Goal: Transaction & Acquisition: Obtain resource

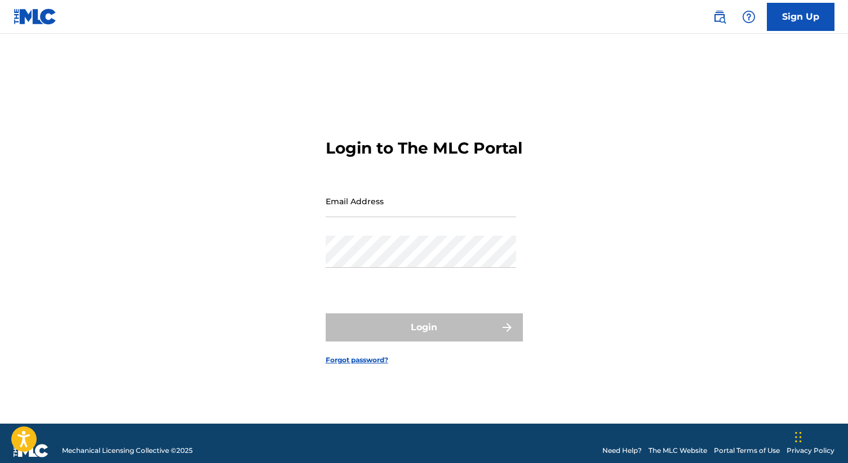
click at [351, 209] on input "Email Address" at bounding box center [420, 201] width 190 height 32
drag, startPoint x: 399, startPoint y: 217, endPoint x: 311, endPoint y: 218, distance: 87.9
click at [311, 218] on div "Login to The MLC Portal Email Address [PERSON_NAME][EMAIL_ADDRESS][DOMAIN_NAME]…" at bounding box center [424, 243] width 788 height 362
type input "[EMAIL_ADDRESS][DOMAIN_NAME]"
click at [323, 266] on div "Login to The MLC Portal Email Address [EMAIL_ADDRESS][DOMAIN_NAME] Password Log…" at bounding box center [424, 243] width 788 height 362
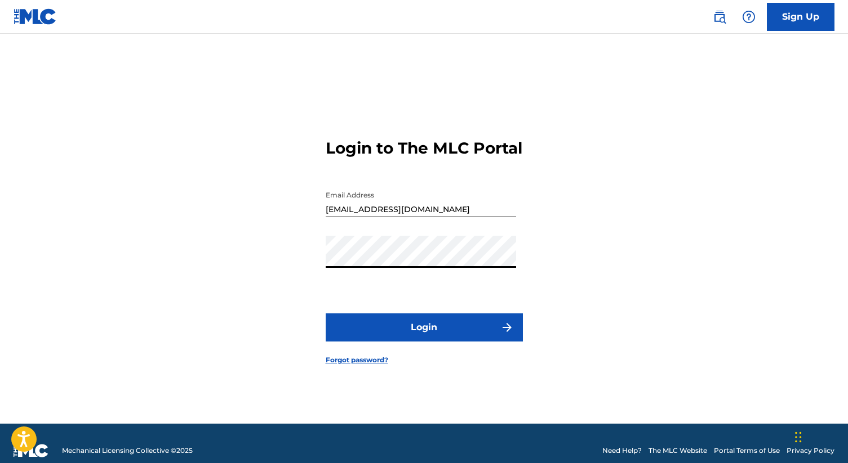
click at [439, 335] on button "Login" at bounding box center [423, 328] width 197 height 28
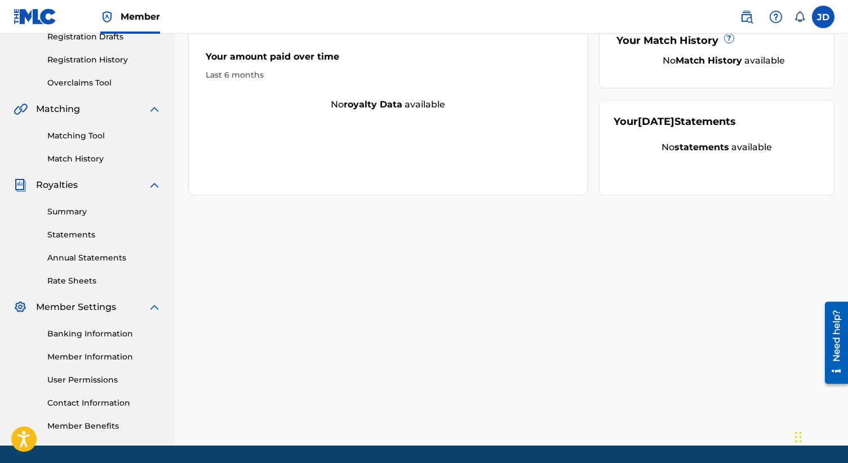
scroll to position [235, 0]
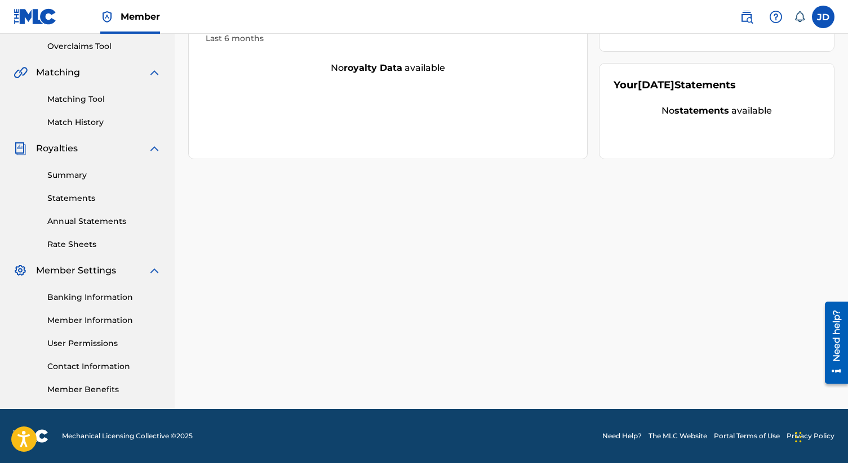
click at [64, 175] on link "Summary" at bounding box center [104, 176] width 114 height 12
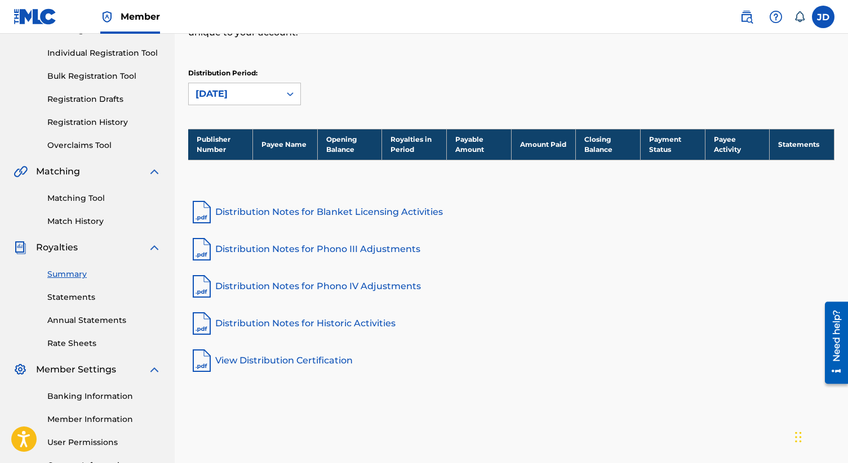
scroll to position [142, 0]
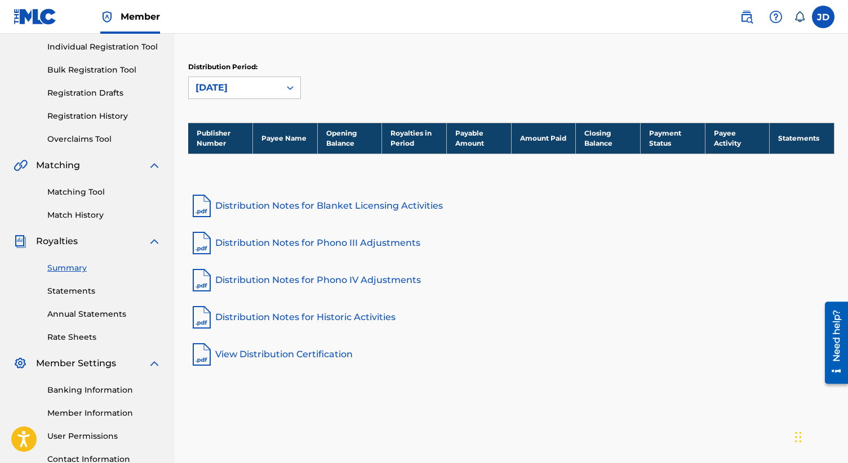
click at [63, 289] on link "Statements" at bounding box center [104, 292] width 114 height 12
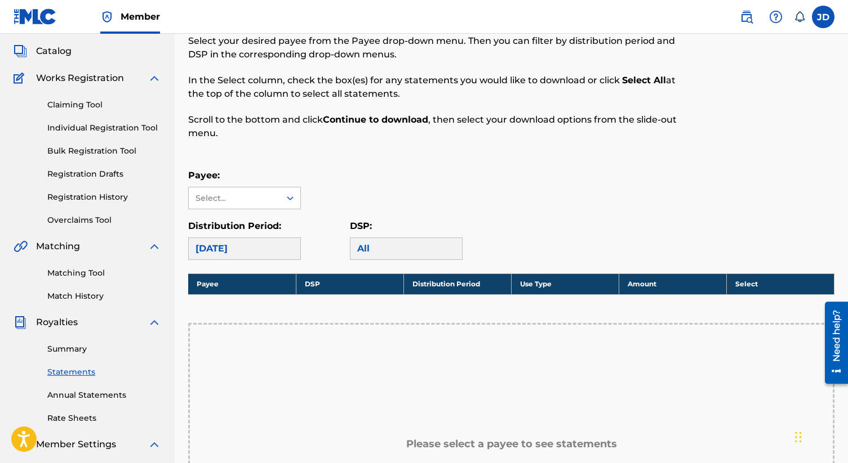
scroll to position [60, 0]
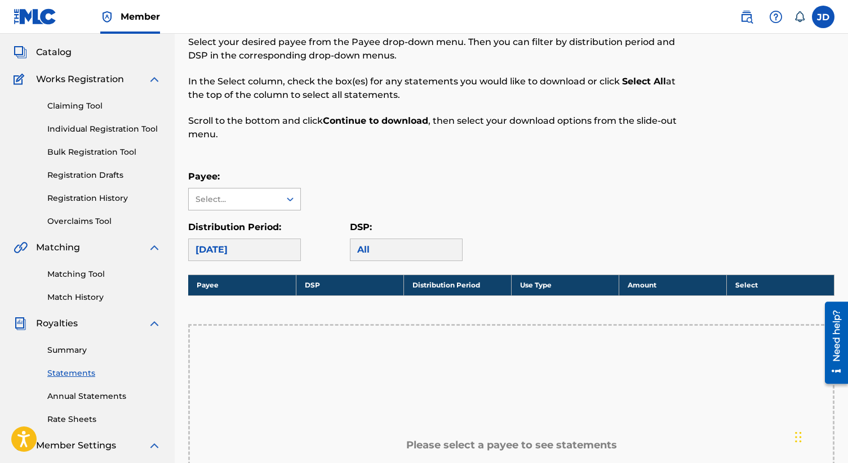
click at [287, 198] on icon at bounding box center [289, 199] width 11 height 11
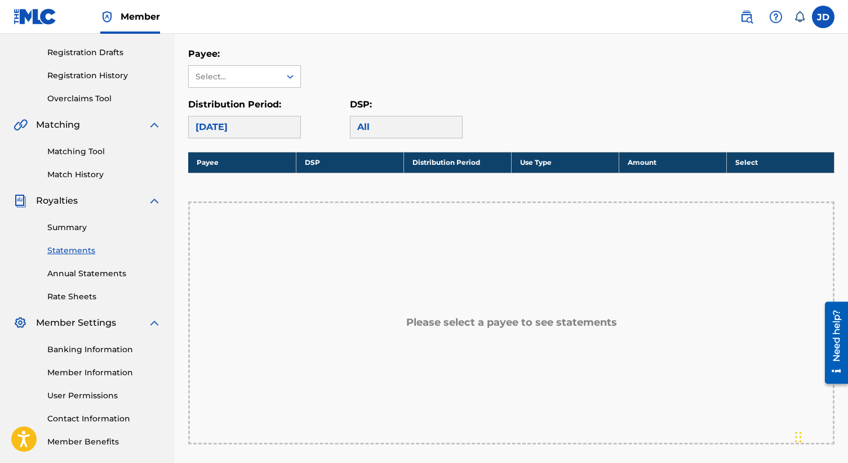
scroll to position [182, 0]
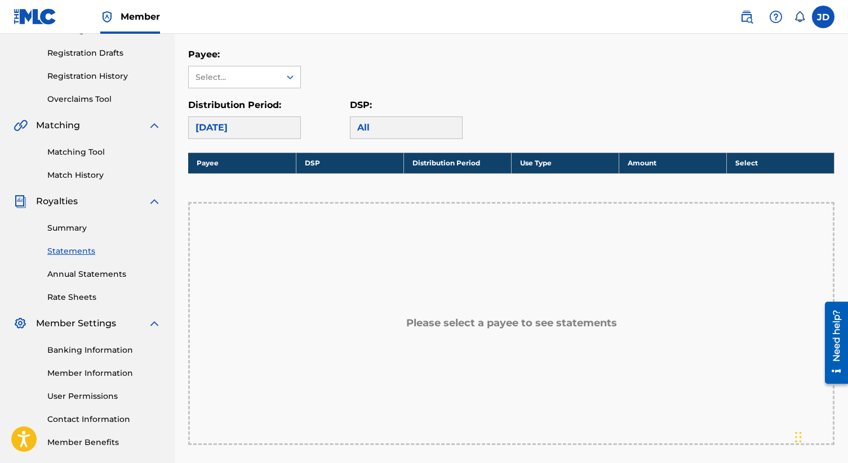
click at [79, 297] on link "Rate Sheets" at bounding box center [104, 298] width 114 height 12
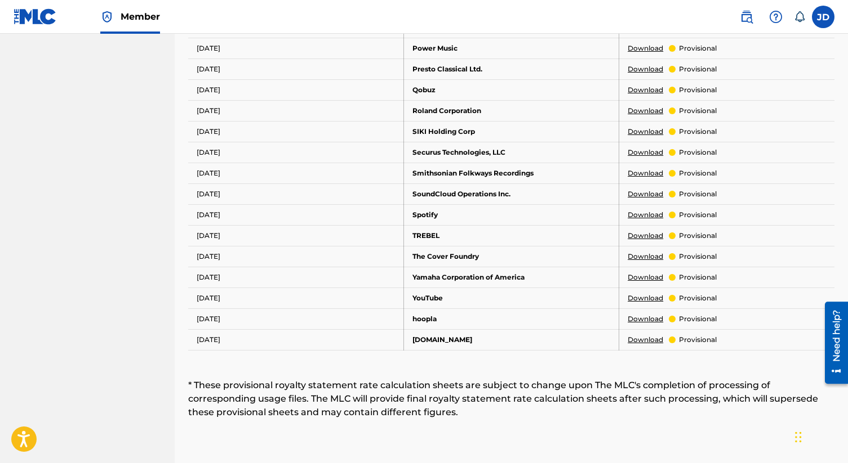
scroll to position [601, 0]
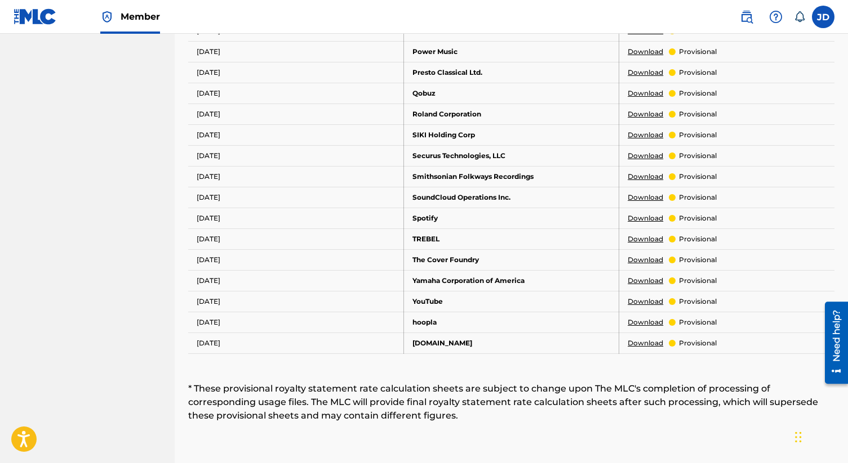
click at [645, 302] on link "Download" at bounding box center [644, 302] width 35 height 10
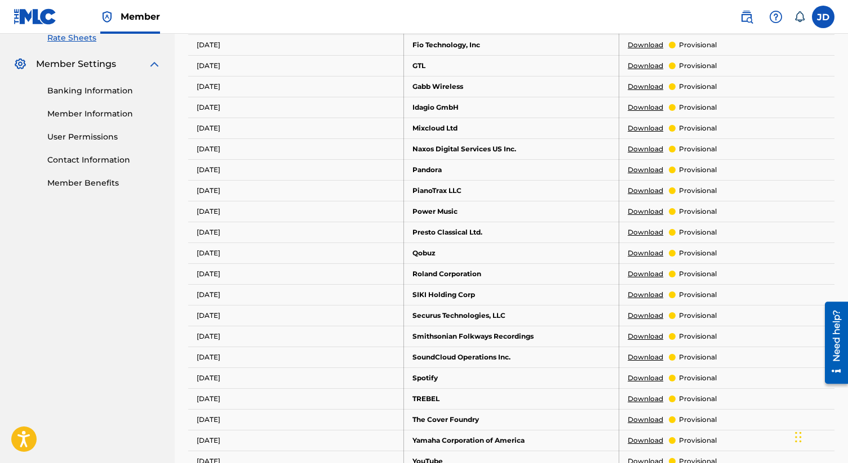
scroll to position [438, 0]
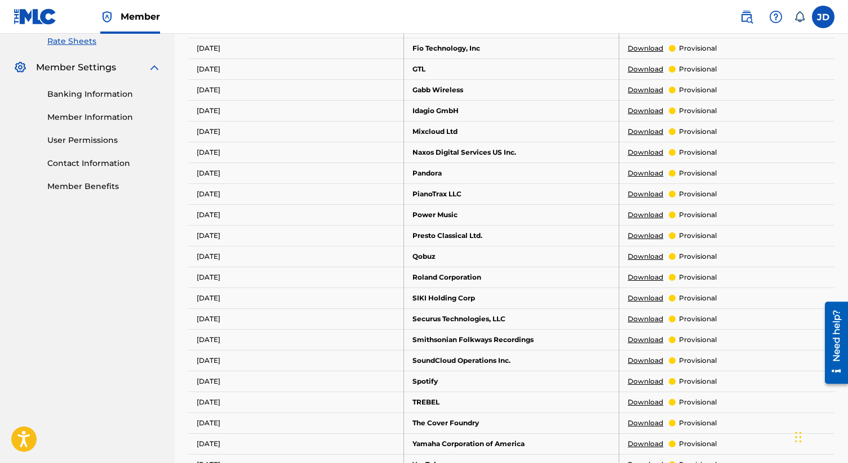
click at [646, 173] on link "Download" at bounding box center [644, 173] width 35 height 10
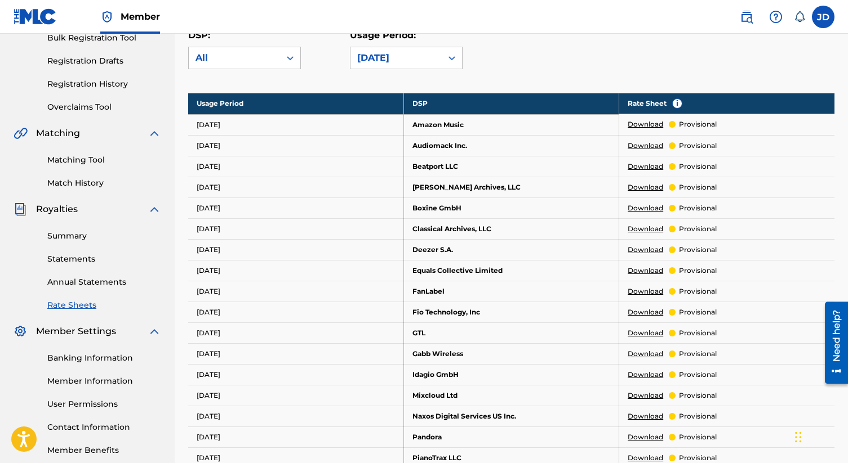
scroll to position [172, 0]
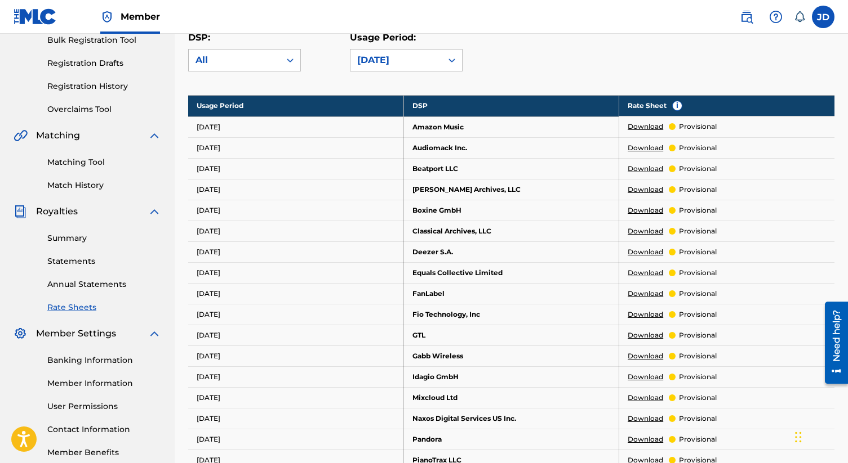
click at [645, 189] on link "Download" at bounding box center [644, 190] width 35 height 10
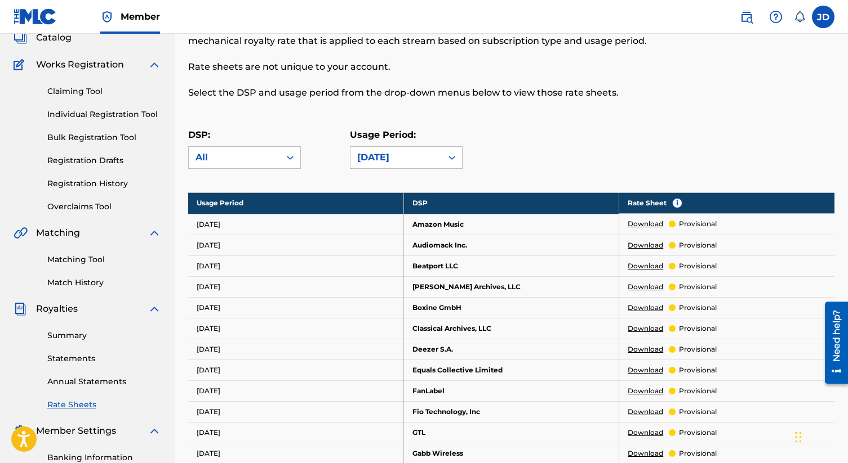
scroll to position [73, 0]
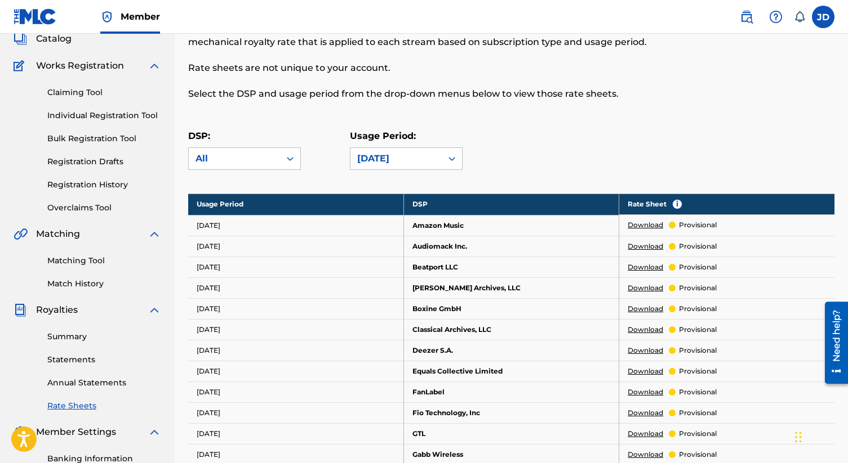
click at [71, 91] on link "Claiming Tool" at bounding box center [104, 93] width 114 height 12
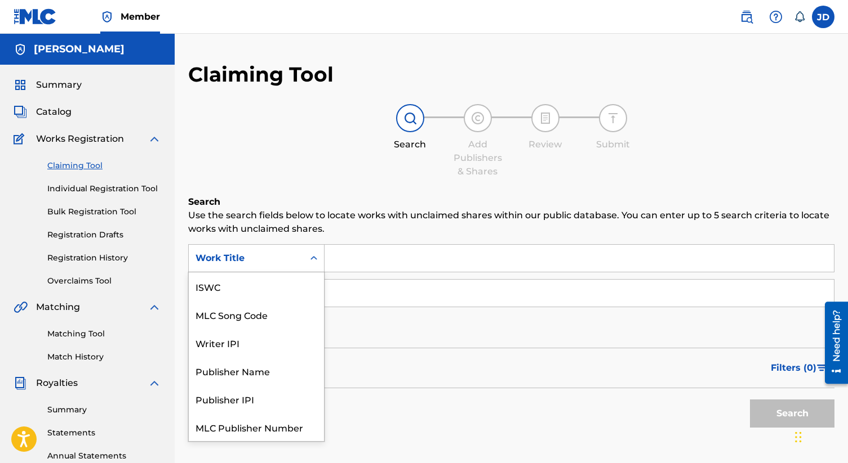
click at [314, 257] on icon "Search Form" at bounding box center [313, 258] width 11 height 11
click at [221, 427] on div "Work Title" at bounding box center [256, 427] width 135 height 28
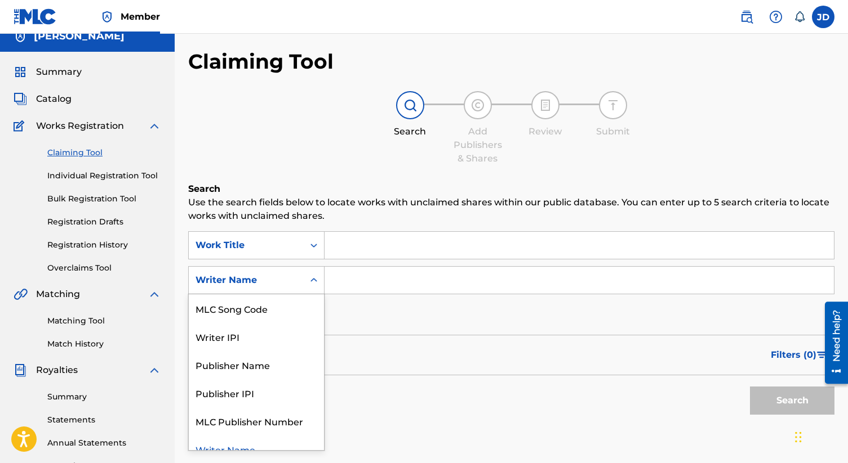
click at [315, 292] on div "Search Form" at bounding box center [314, 280] width 20 height 27
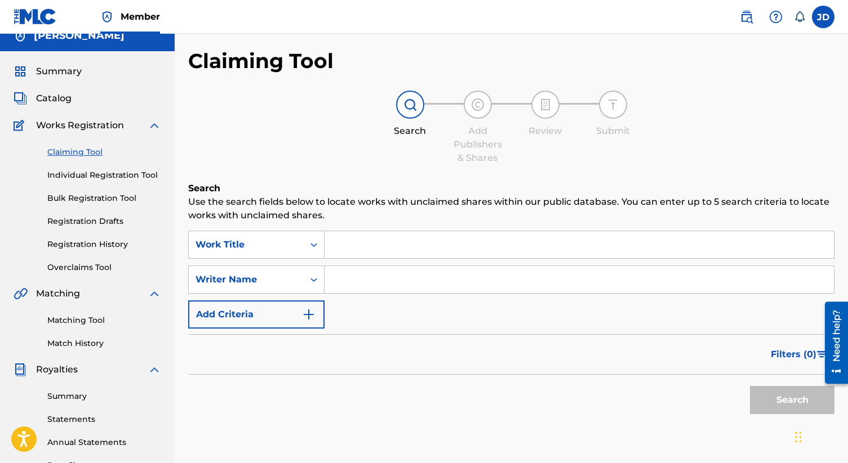
click at [312, 286] on div "Search Form" at bounding box center [314, 280] width 20 height 20
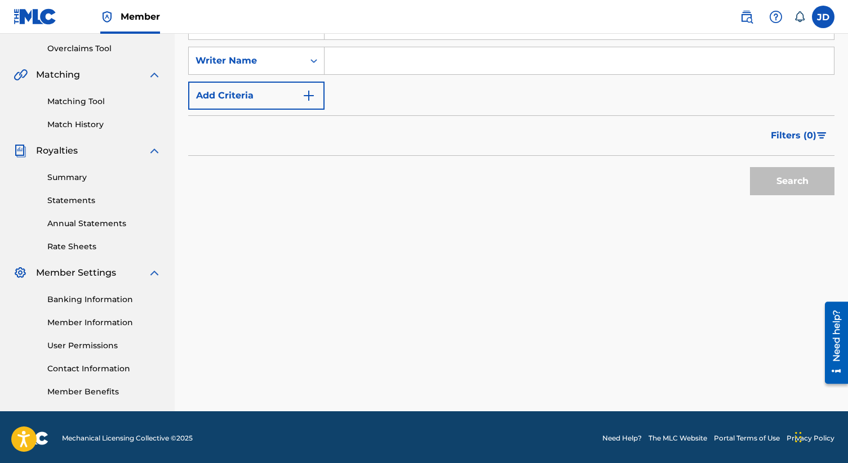
scroll to position [235, 0]
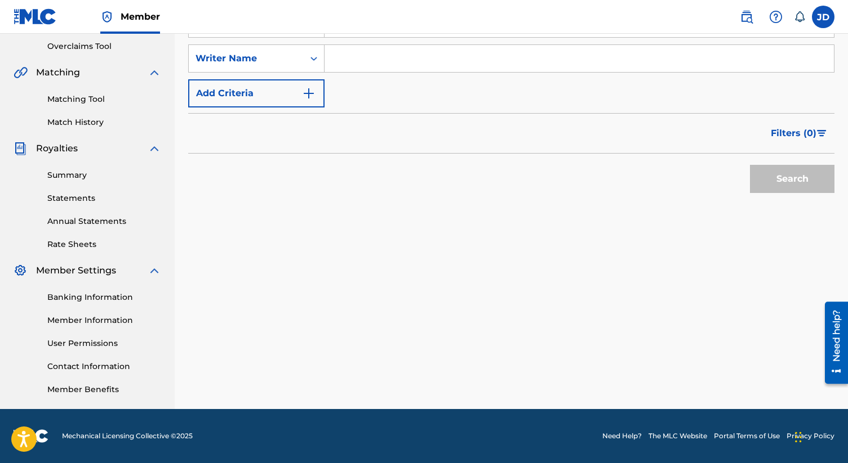
click at [90, 323] on link "Member Information" at bounding box center [104, 321] width 114 height 12
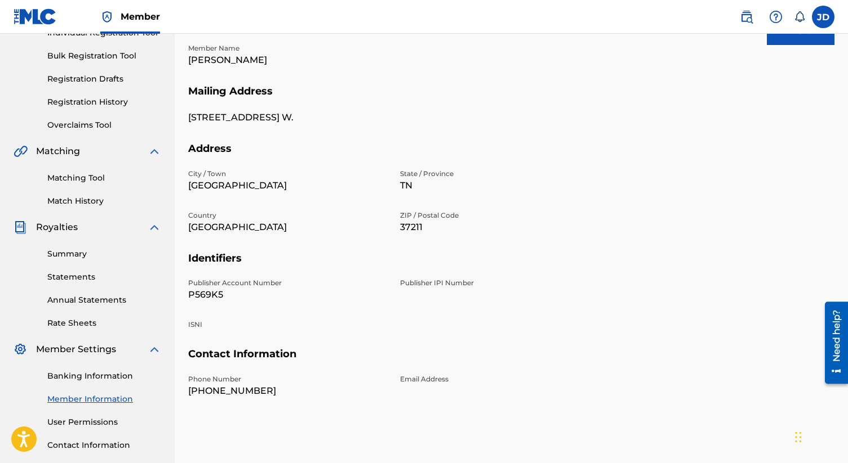
scroll to position [148, 0]
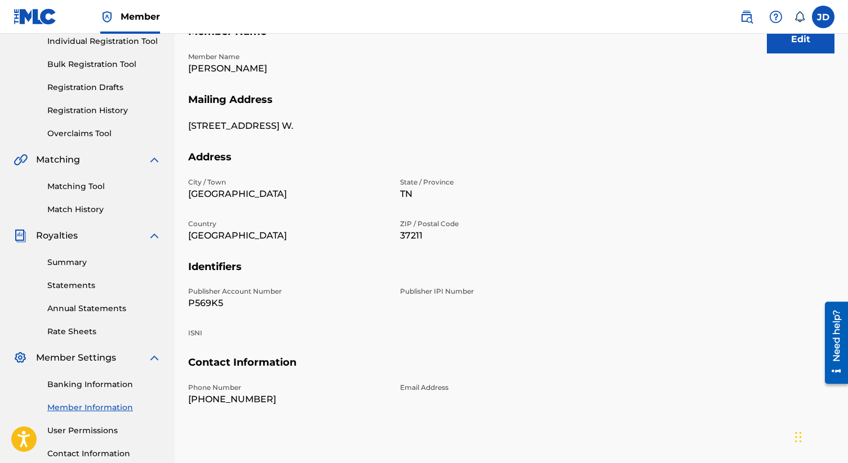
click at [76, 385] on link "Banking Information" at bounding box center [104, 385] width 114 height 12
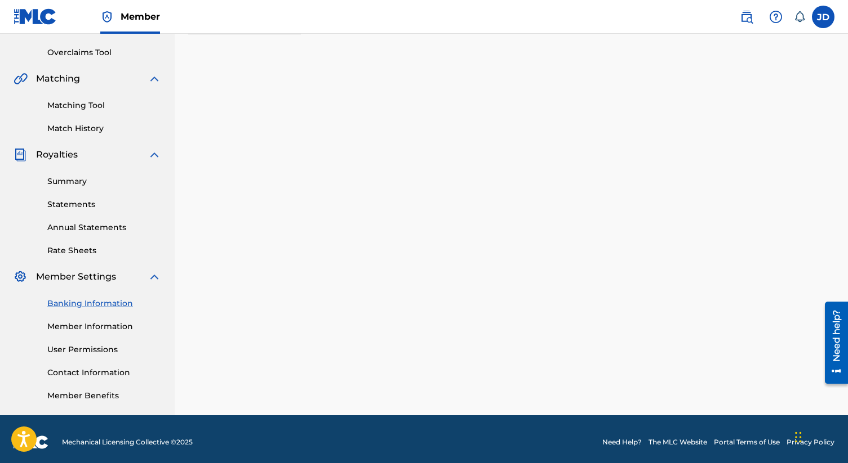
scroll to position [235, 0]
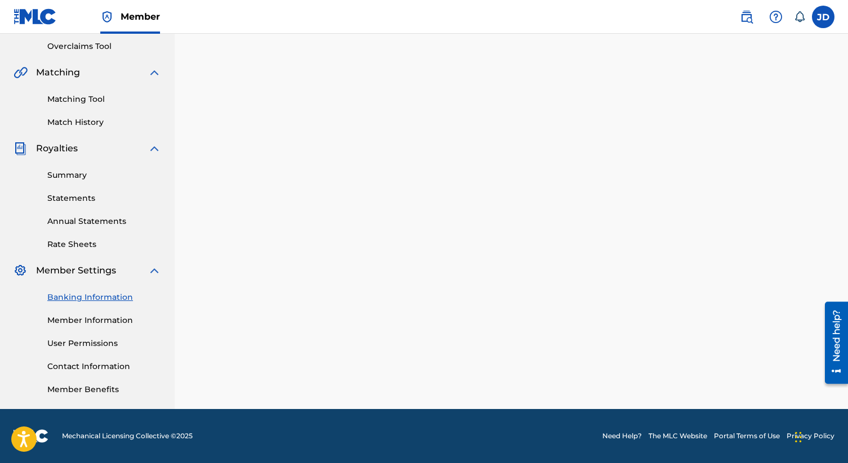
click at [84, 389] on link "Member Benefits" at bounding box center [104, 390] width 114 height 12
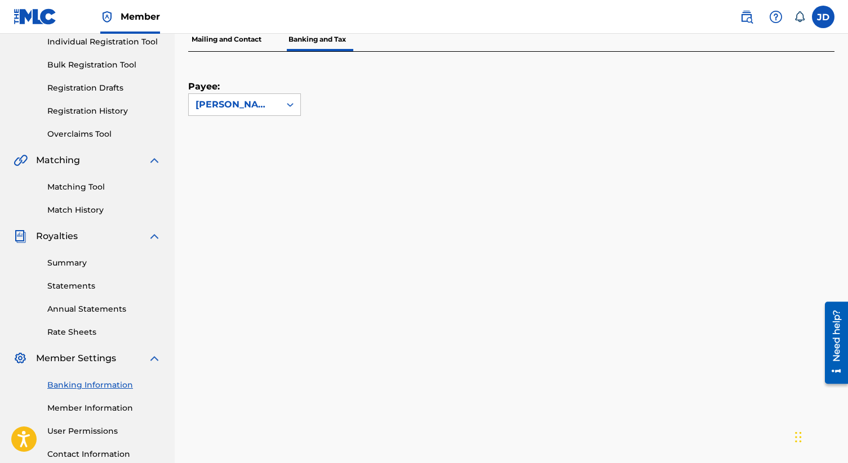
scroll to position [146, 0]
click at [82, 309] on link "Annual Statements" at bounding box center [104, 311] width 114 height 12
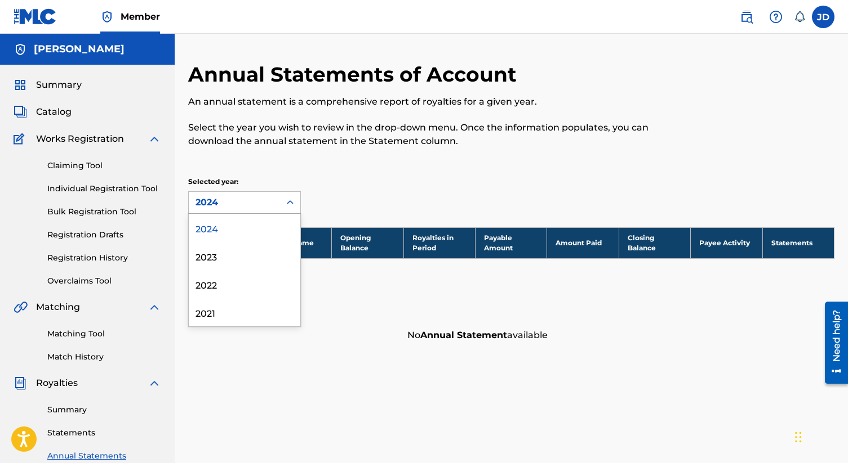
click at [289, 199] on icon at bounding box center [289, 202] width 11 height 11
click at [221, 316] on div "2021" at bounding box center [245, 312] width 112 height 28
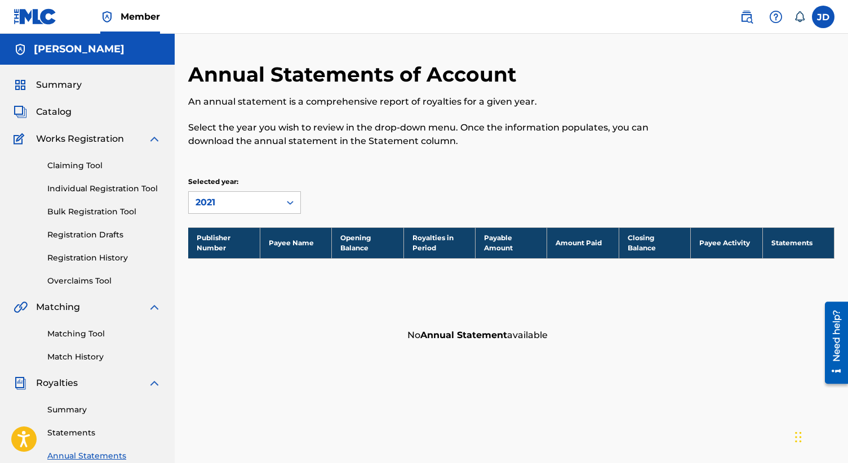
click at [294, 200] on icon at bounding box center [289, 202] width 11 height 11
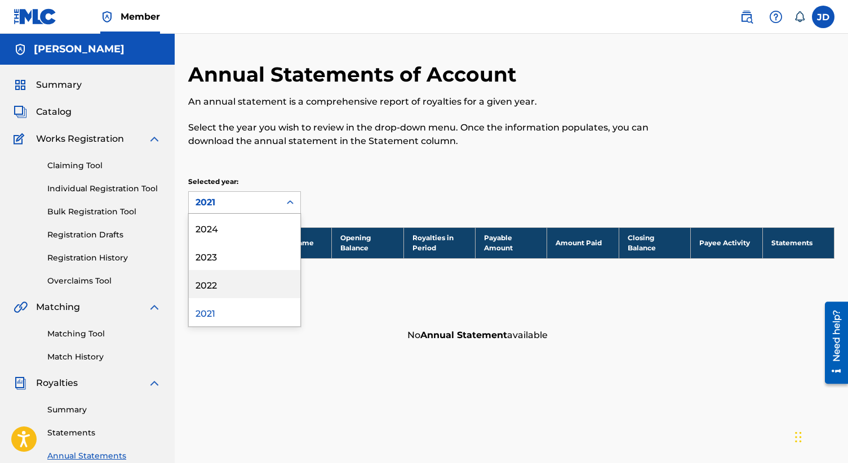
click at [226, 284] on div "2022" at bounding box center [245, 284] width 112 height 28
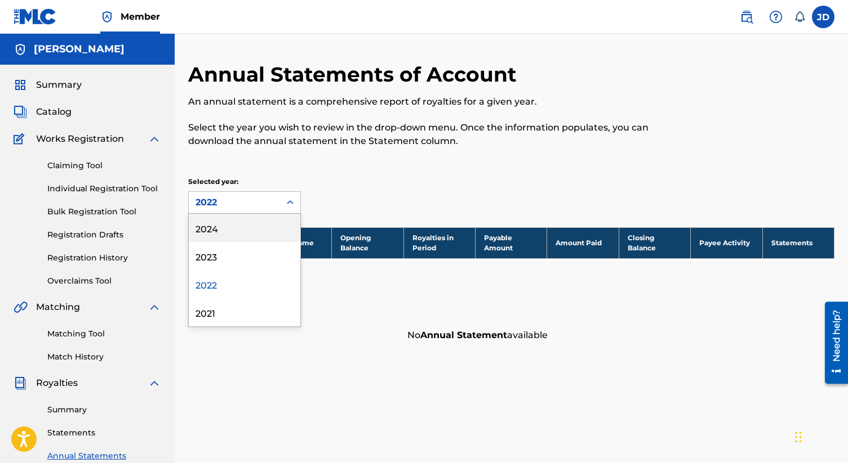
click at [287, 203] on icon at bounding box center [289, 202] width 11 height 11
click at [239, 258] on div "2023" at bounding box center [245, 256] width 112 height 28
click at [53, 112] on span "Catalog" at bounding box center [53, 112] width 35 height 14
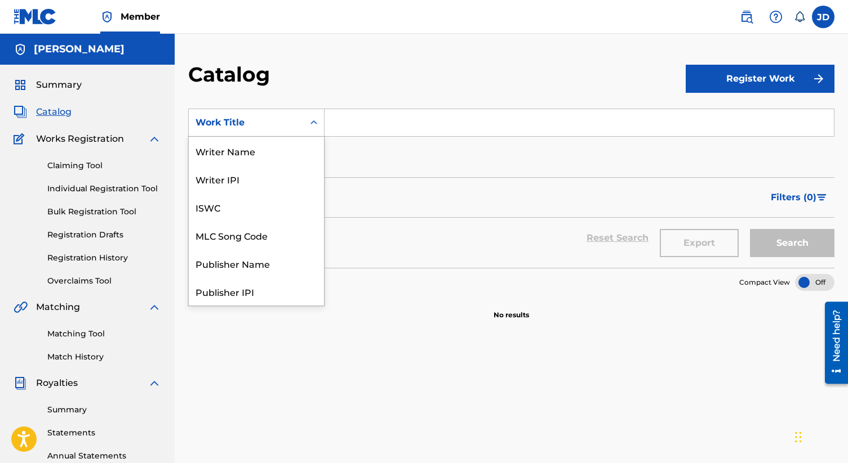
click at [317, 118] on icon "Search Form" at bounding box center [313, 122] width 11 height 11
click at [317, 117] on icon "Search Form" at bounding box center [313, 122] width 11 height 11
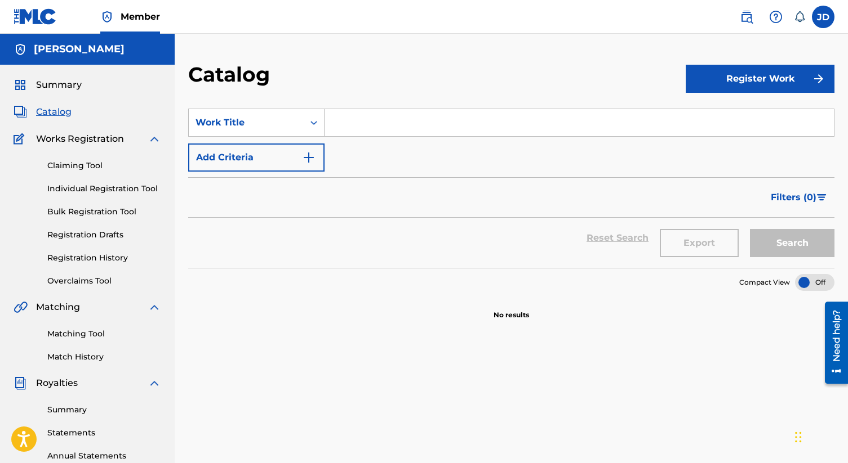
click at [317, 117] on icon "Search Form" at bounding box center [313, 122] width 11 height 11
click at [771, 19] on img at bounding box center [776, 17] width 14 height 14
click at [670, 59] on div "Catalog Register Work SearchWithCriteria643171fb-ed14-44b1-8b3f-beadbb363ff2 Wo…" at bounding box center [511, 339] width 673 height 610
click at [746, 16] on img at bounding box center [746, 17] width 14 height 14
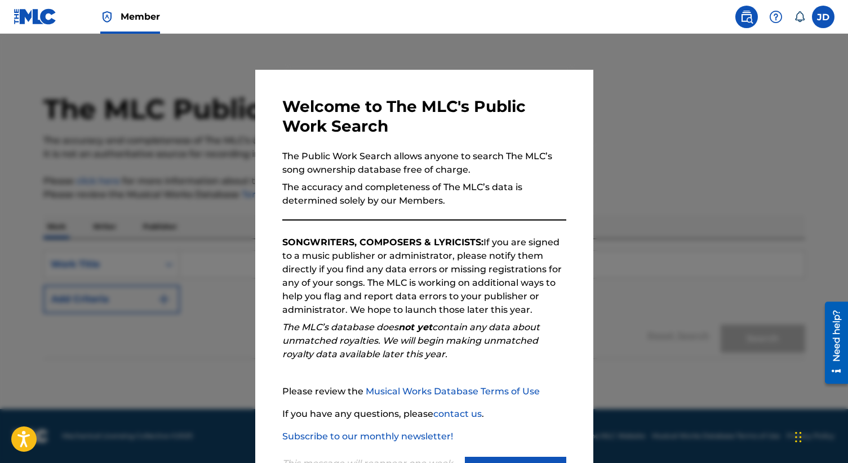
click at [705, 80] on div at bounding box center [424, 265] width 848 height 463
